Goal: Task Accomplishment & Management: Complete application form

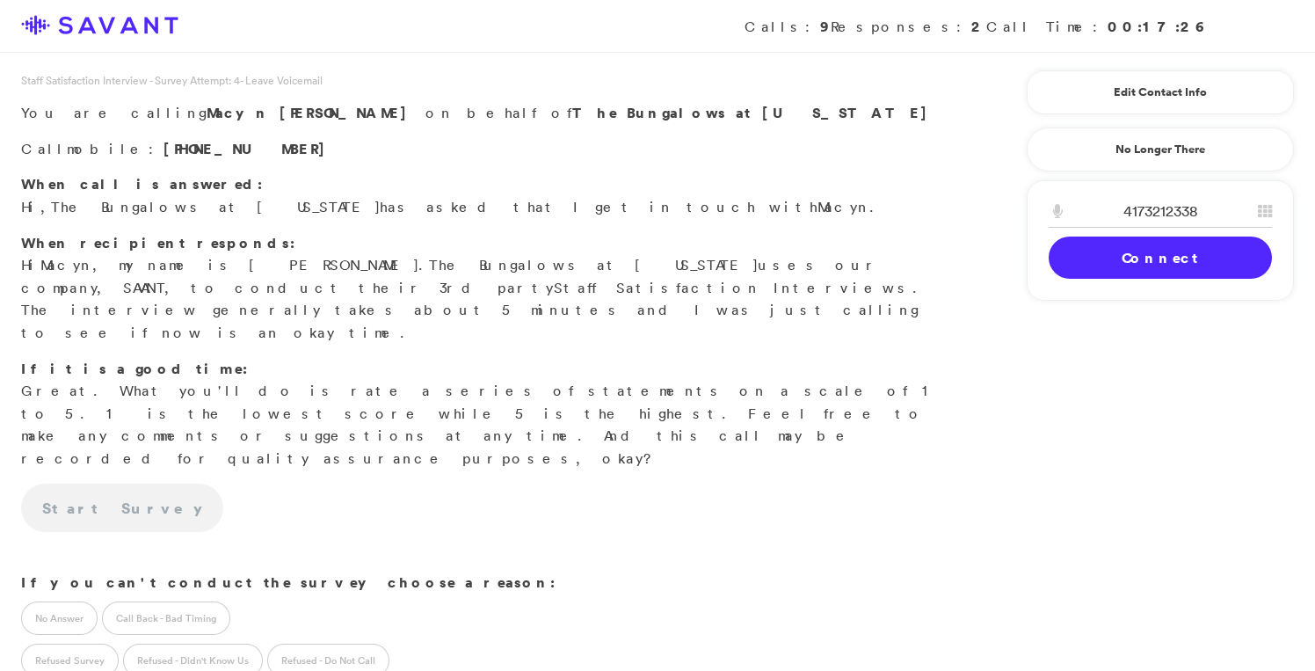
click at [1160, 271] on link "Connect" at bounding box center [1160, 257] width 223 height 42
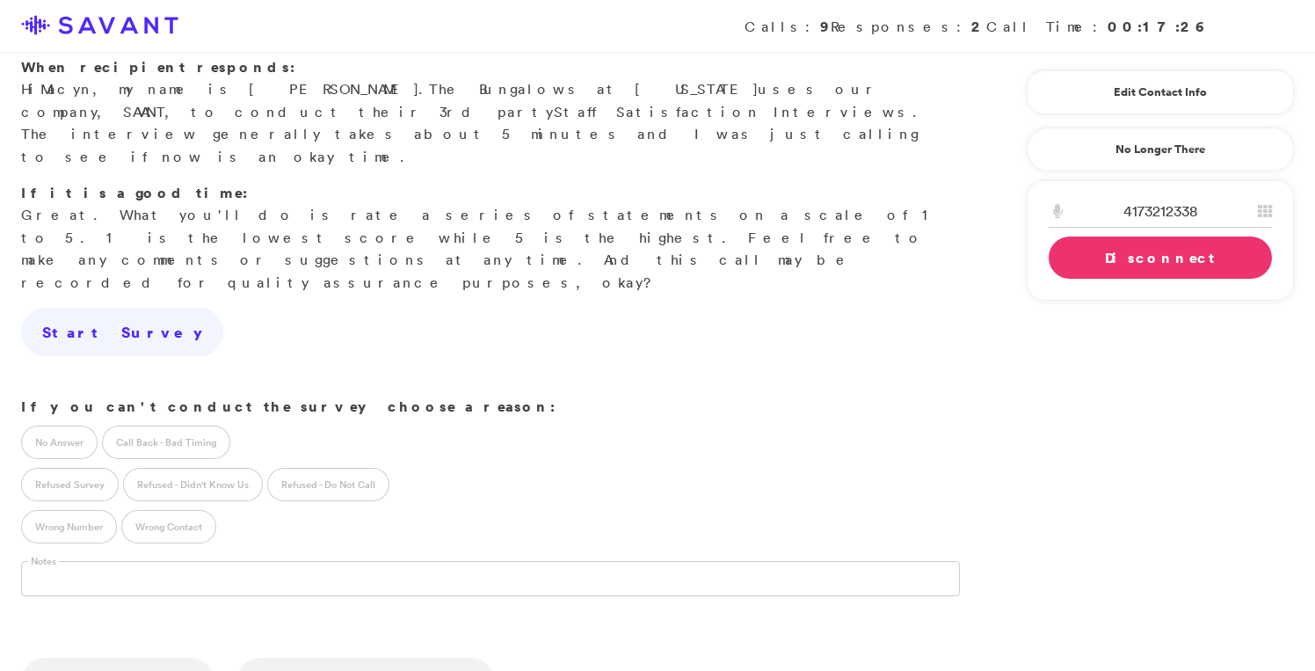
scroll to position [231, 0]
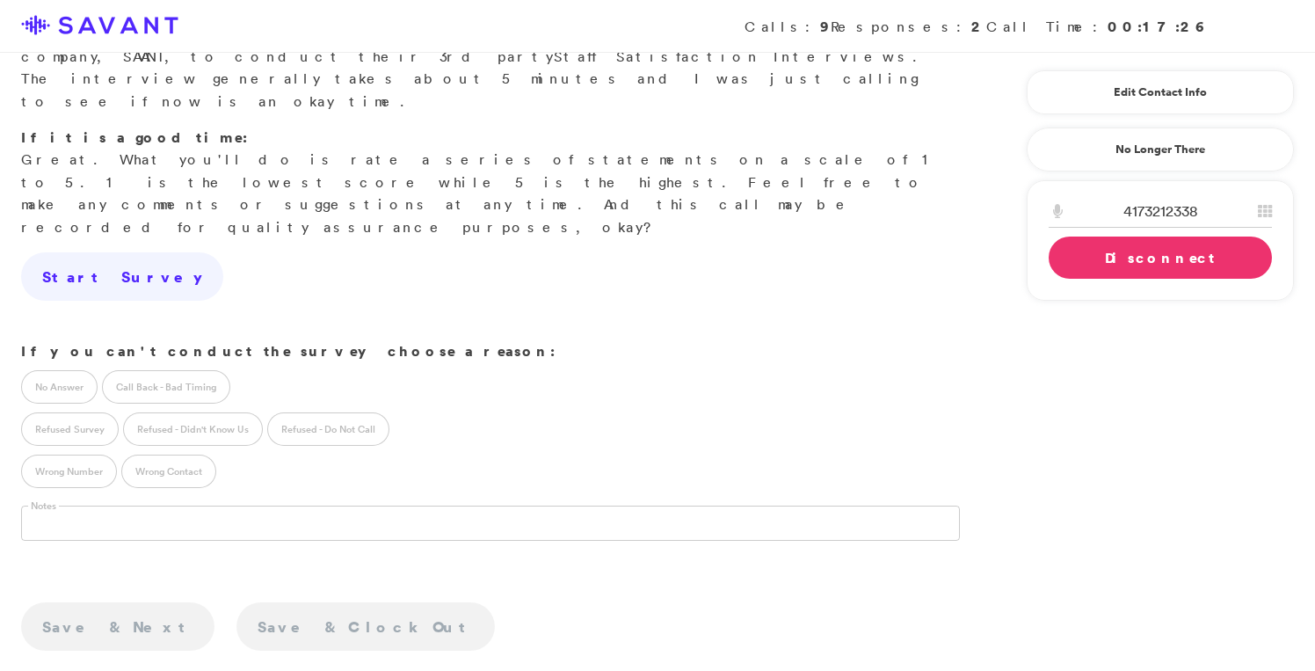
click at [1096, 259] on link "Disconnect" at bounding box center [1160, 257] width 223 height 42
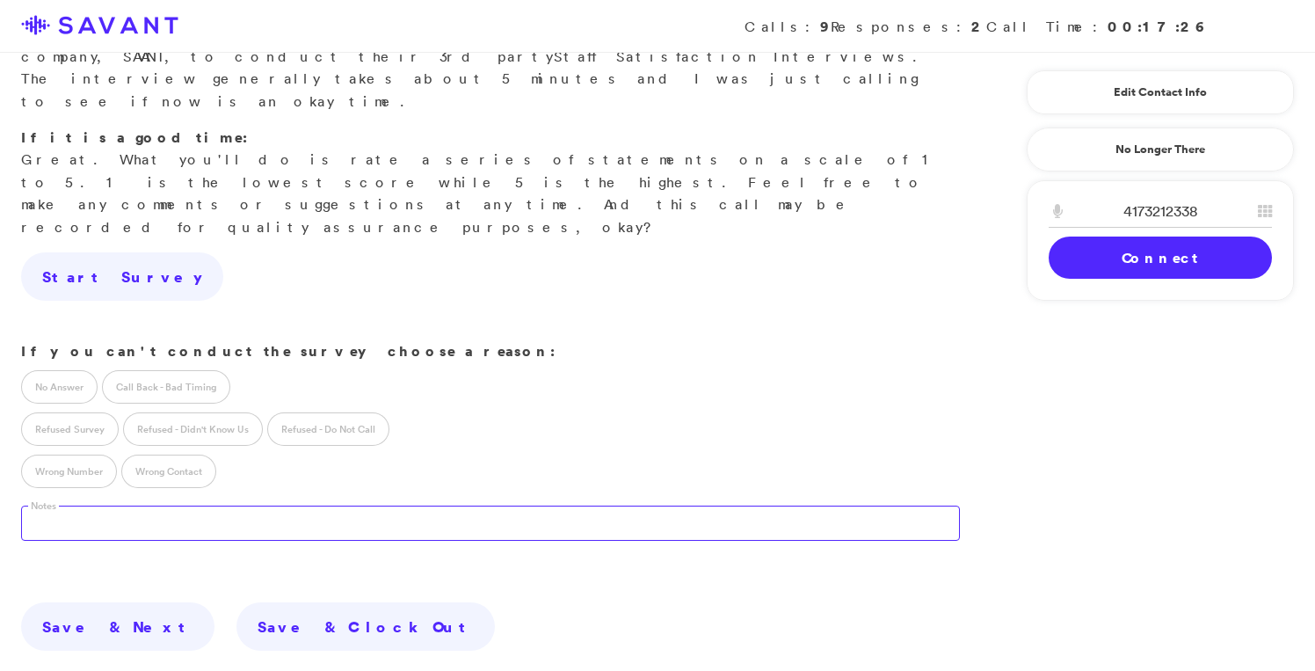
click at [138, 505] on textarea at bounding box center [490, 522] width 939 height 35
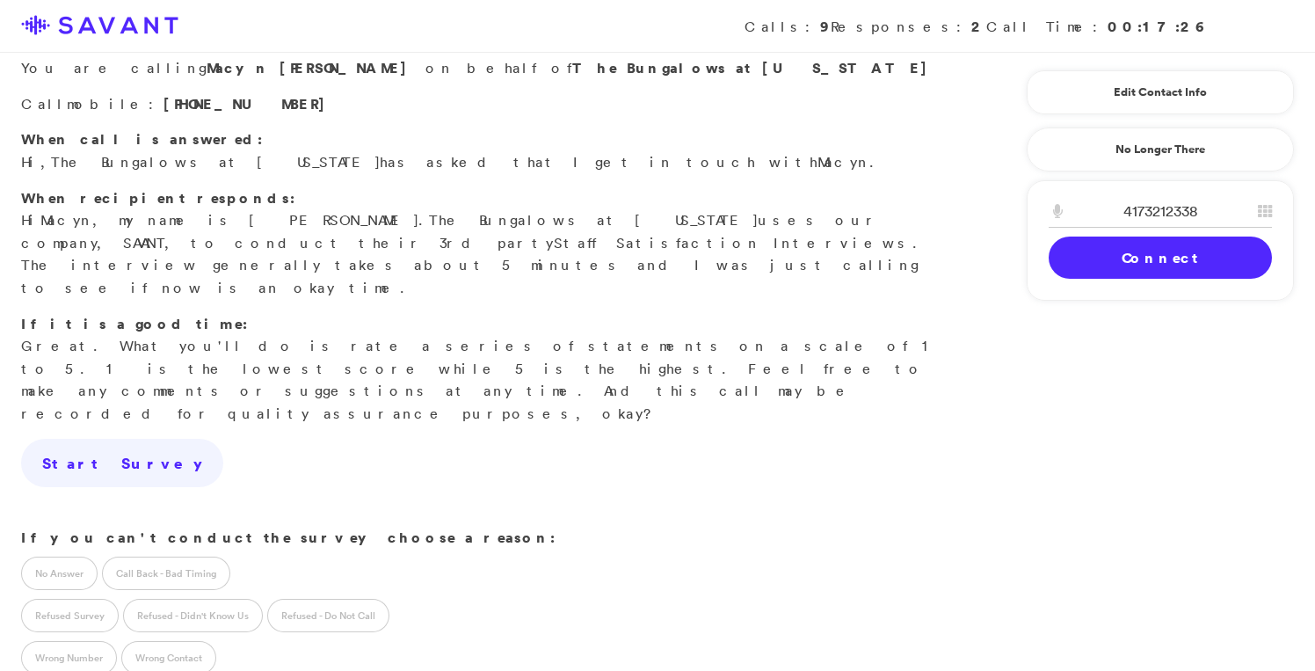
scroll to position [0, 0]
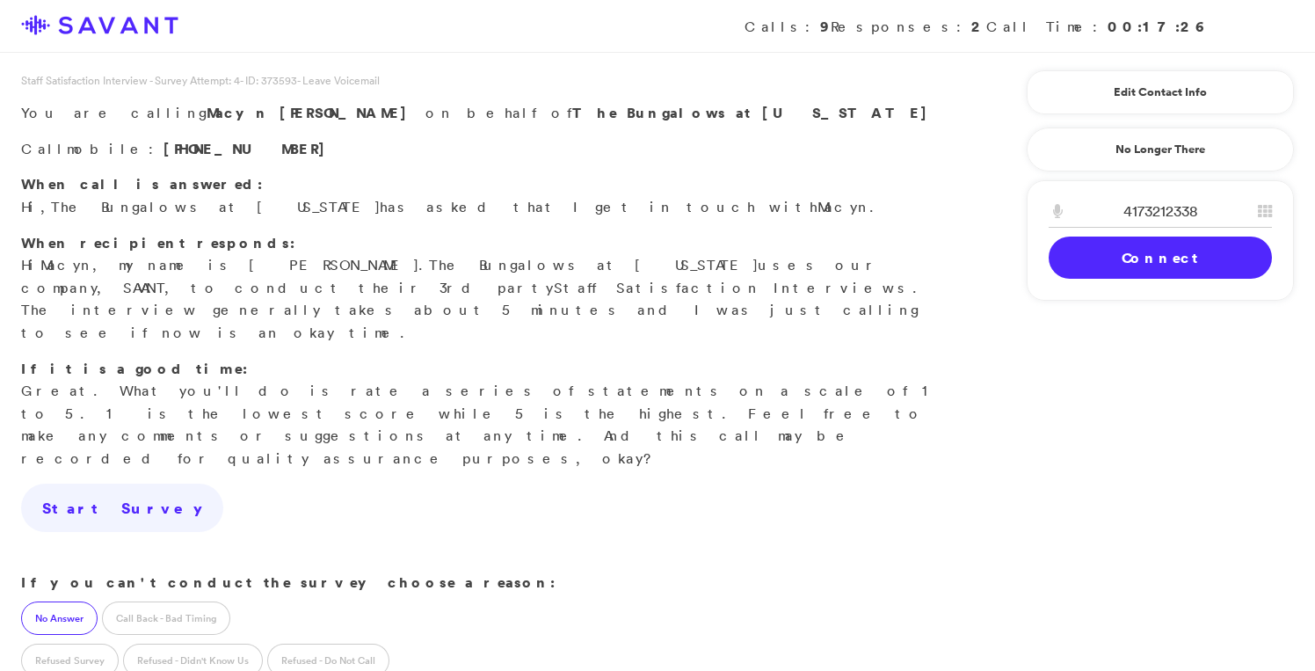
type textarea "Very strange ringback"
click at [58, 601] on label "No Answer" at bounding box center [59, 617] width 76 height 33
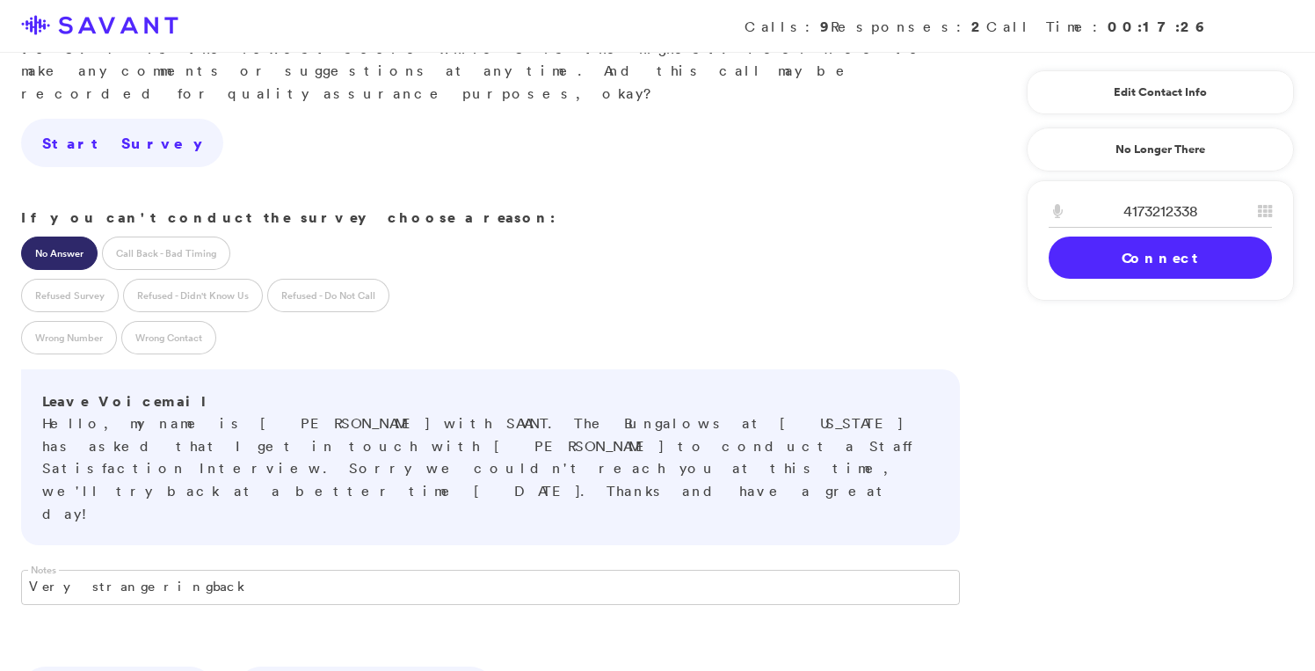
scroll to position [367, 0]
click at [1103, 260] on link "Connect" at bounding box center [1160, 257] width 223 height 42
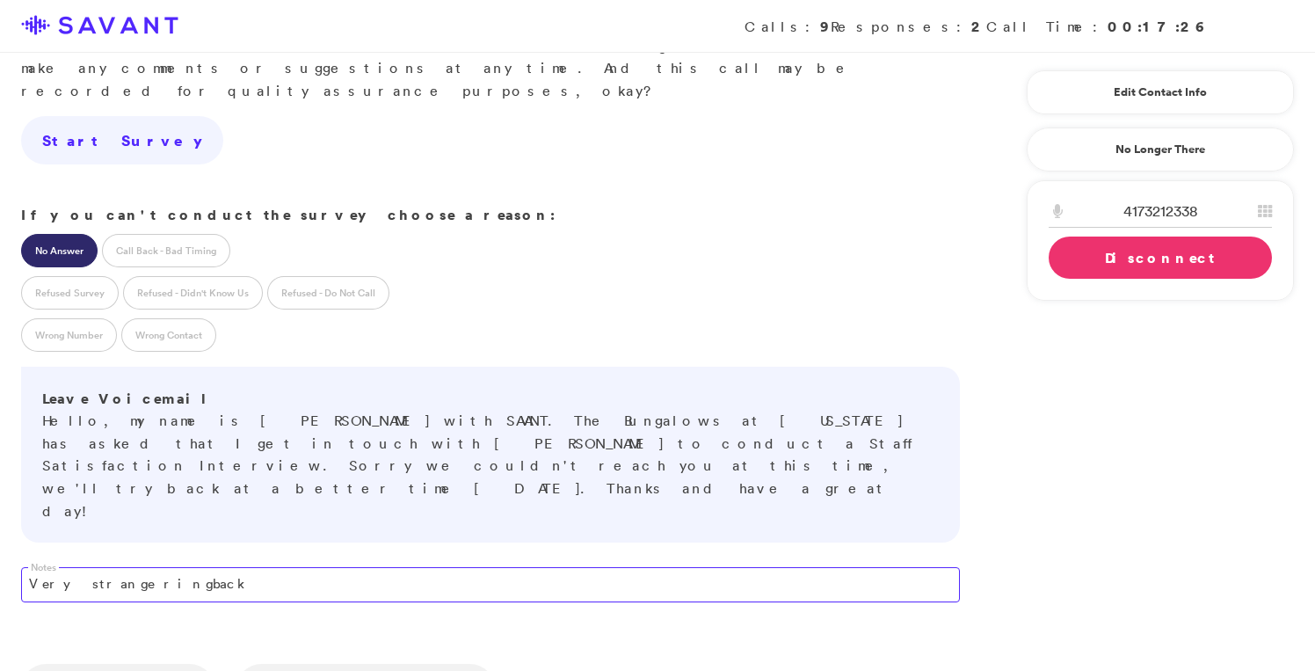
drag, startPoint x: 220, startPoint y: 432, endPoint x: 22, endPoint y: 424, distance: 198.0
click at [22, 567] on textarea "Very strange ringback" at bounding box center [490, 584] width 939 height 35
